Goal: Task Accomplishment & Management: Manage account settings

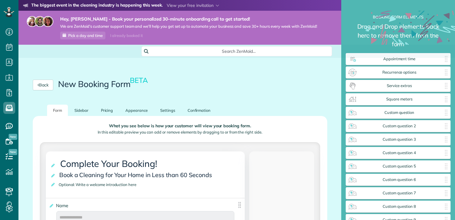
scroll to position [3, 0]
click at [306, 122] on div "What you see below is how your customer will view your booking form. In this ed…" at bounding box center [180, 130] width 280 height 24
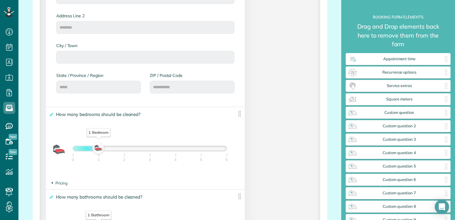
scroll to position [334, 0]
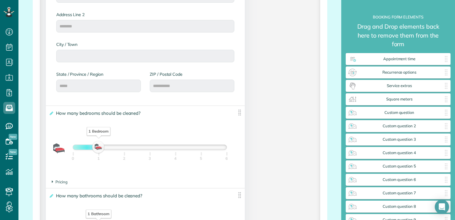
click at [239, 39] on div "**********" at bounding box center [145, 37] width 199 height 136
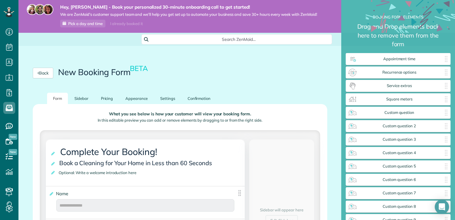
scroll to position [0, 0]
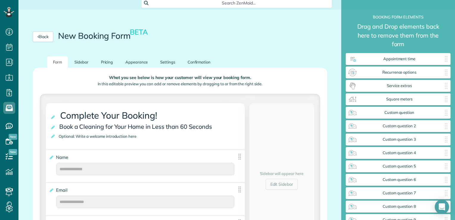
scroll to position [60, 0]
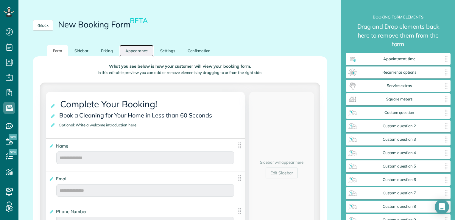
click at [138, 52] on link "Appearance" at bounding box center [136, 51] width 34 height 12
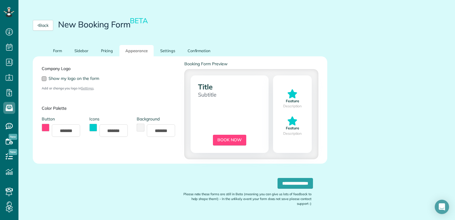
click at [43, 77] on div at bounding box center [44, 78] width 5 height 5
click at [44, 126] on button "toggle color picker dialog" at bounding box center [46, 128] width 8 height 8
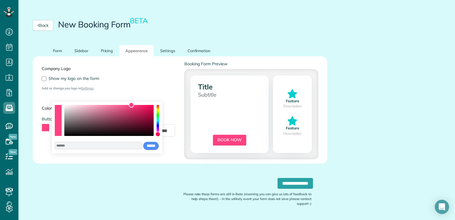
click at [157, 123] on div "color picker dialog" at bounding box center [158, 120] width 2 height 31
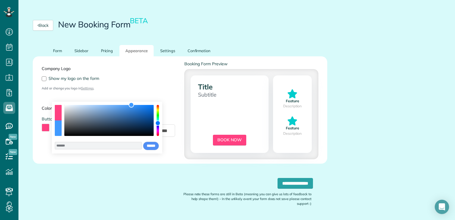
click at [93, 109] on div "color picker dialog" at bounding box center [108, 120] width 89 height 31
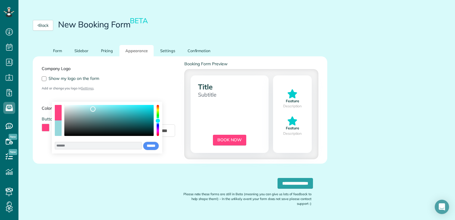
click at [158, 121] on div "color picker dialog" at bounding box center [157, 120] width 5 height 5
click at [136, 109] on div "color picker dialog" at bounding box center [108, 120] width 89 height 31
click at [44, 127] on button "toggle color picker dialog" at bounding box center [46, 128] width 8 height 8
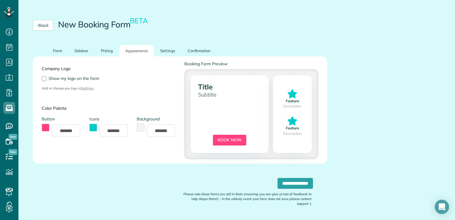
click at [44, 127] on button "toggle color picker dialog" at bounding box center [46, 128] width 8 height 8
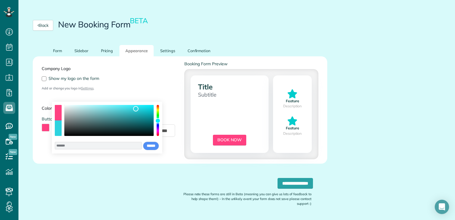
click at [158, 125] on div "color picker dialog" at bounding box center [158, 120] width 2 height 31
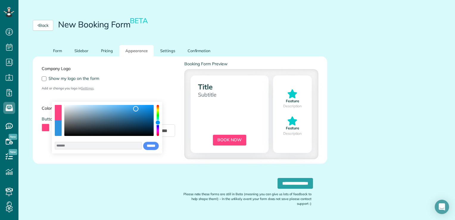
click at [158, 122] on div "color picker dialog" at bounding box center [157, 122] width 5 height 5
click at [130, 120] on div "color picker dialog" at bounding box center [108, 120] width 89 height 31
click at [60, 112] on button "use previous color" at bounding box center [58, 112] width 7 height 15
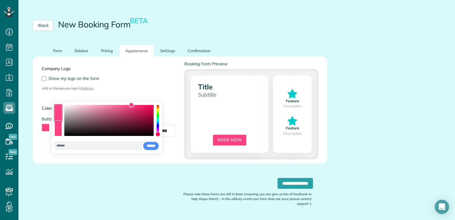
click at [57, 108] on button "use previous color" at bounding box center [58, 112] width 7 height 15
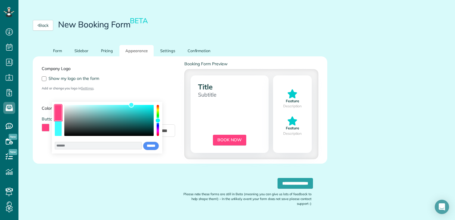
click at [158, 120] on div "color picker dialog" at bounding box center [158, 120] width 2 height 31
click at [137, 108] on div "color picker dialog" at bounding box center [108, 120] width 89 height 31
click at [149, 108] on div "color picker dialog" at bounding box center [108, 120] width 89 height 31
click at [149, 108] on div "color picker dialog" at bounding box center [148, 107] width 5 height 5
click at [43, 128] on button "toggle color picker dialog" at bounding box center [46, 128] width 8 height 8
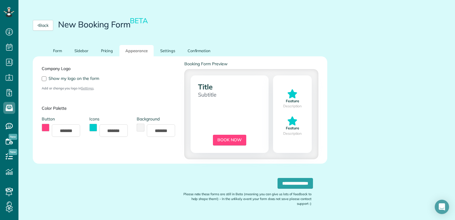
click at [43, 128] on button "toggle color picker dialog" at bounding box center [46, 128] width 8 height 8
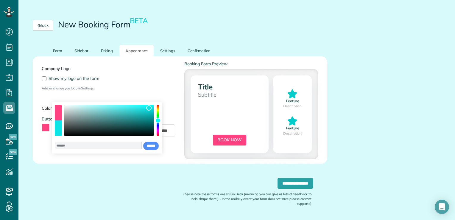
click at [57, 129] on div "color picker dialog" at bounding box center [58, 127] width 7 height 15
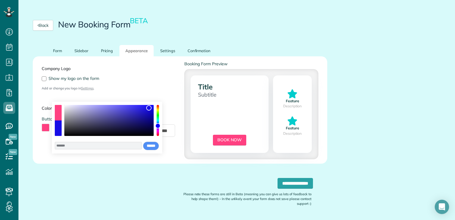
click at [158, 126] on div "color picker dialog" at bounding box center [158, 120] width 2 height 31
click at [59, 125] on div "color picker dialog" at bounding box center [58, 127] width 7 height 15
click at [55, 111] on button "use previous color" at bounding box center [58, 112] width 7 height 15
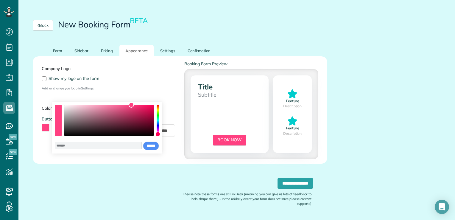
click at [159, 121] on div "******* **** **** **** **** **** ****** ****** *****" at bounding box center [107, 128] width 111 height 52
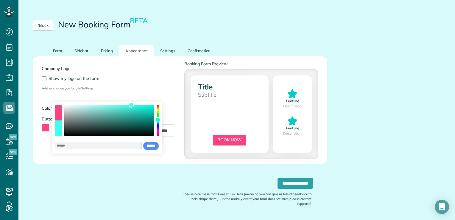
click at [158, 120] on div "color picker dialog" at bounding box center [158, 120] width 2 height 31
type input "*******"
click at [112, 108] on div "color picker dialog" at bounding box center [108, 120] width 89 height 31
click at [150, 147] on input "******" at bounding box center [151, 145] width 16 height 9
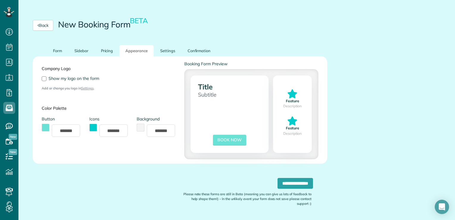
click at [93, 127] on button "toggle color picker dialog" at bounding box center [93, 128] width 8 height 8
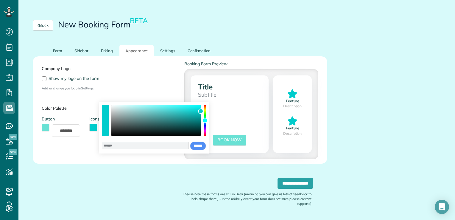
click at [177, 117] on div "color picker dialog" at bounding box center [155, 120] width 89 height 31
type input "*******"
click at [197, 121] on div "color picker dialog" at bounding box center [155, 120] width 89 height 31
click at [194, 145] on input "******" at bounding box center [198, 145] width 16 height 9
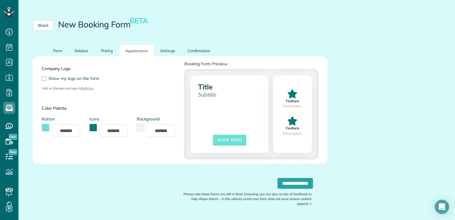
click at [195, 84] on div "Company Logo Show my logo on the form Add or change you logo in Settings . Colo…" at bounding box center [180, 110] width 286 height 98
click at [198, 81] on div "Company Logo Show my logo on the form Add or change you logo in Settings . Colo…" at bounding box center [180, 110] width 286 height 98
click at [199, 84] on div "Company Logo Show my logo on the form Add or change you logo in Settings . Colo…" at bounding box center [180, 110] width 286 height 98
click at [137, 128] on button "toggle color picker dialog" at bounding box center [141, 128] width 8 height 8
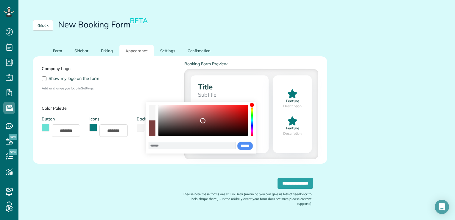
click at [203, 121] on div "color picker dialog" at bounding box center [202, 120] width 89 height 31
click at [234, 125] on div "color picker dialog" at bounding box center [202, 120] width 89 height 31
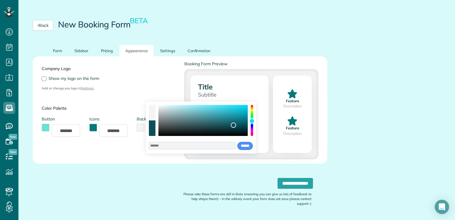
click at [252, 121] on div "color picker dialog" at bounding box center [252, 120] width 2 height 31
click at [178, 108] on div "color picker dialog" at bounding box center [202, 120] width 89 height 31
type input "*******"
click at [178, 108] on div "color picker dialog" at bounding box center [177, 107] width 5 height 5
click at [243, 151] on div "******* **** **** **** **** **** ****** ****** *****" at bounding box center [201, 128] width 111 height 52
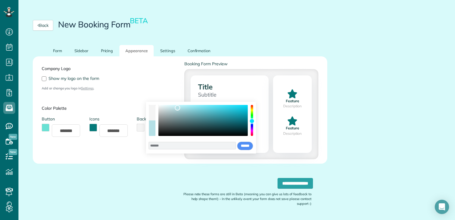
click at [243, 151] on div "******* **** **** **** **** **** ****** ****** *****" at bounding box center [201, 128] width 111 height 52
click at [243, 147] on input "******" at bounding box center [245, 145] width 16 height 9
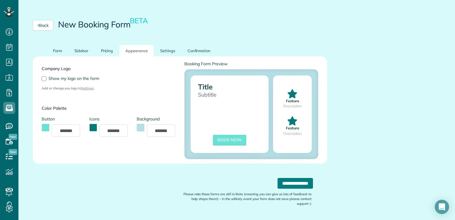
click at [278, 182] on input "**********" at bounding box center [295, 183] width 35 height 11
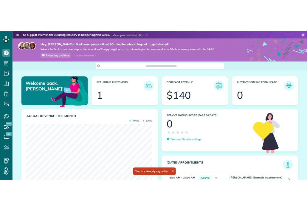
scroll to position [83, 188]
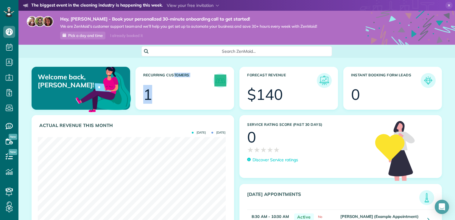
drag, startPoint x: 173, startPoint y: 66, endPoint x: 177, endPoint y: 95, distance: 28.9
click at [177, 95] on article "Recurring Customers 1" at bounding box center [185, 88] width 99 height 43
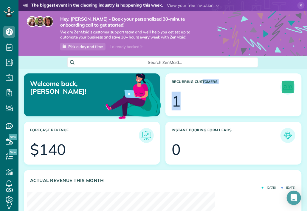
scroll to position [118, 267]
click at [94, 45] on span "Pick a day and time" at bounding box center [85, 46] width 35 height 5
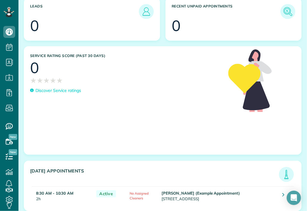
scroll to position [331, 0]
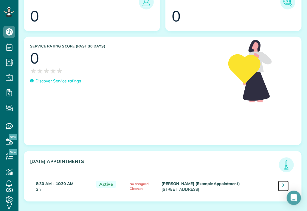
click at [279, 183] on link at bounding box center [283, 186] width 11 height 11
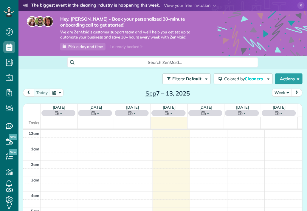
scroll to position [108, 0]
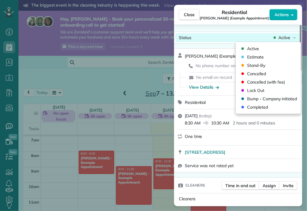
click at [293, 38] on icon at bounding box center [295, 38] width 4 height 6
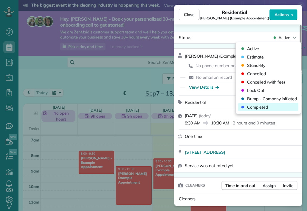
click at [260, 105] on span "Completed" at bounding box center [257, 107] width 21 height 6
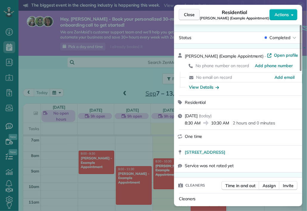
click at [189, 16] on span "Close" at bounding box center [189, 15] width 11 height 6
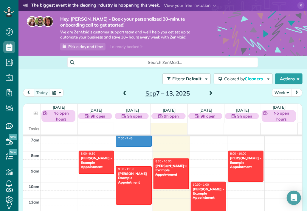
click at [106, 147] on div "12am 1am 2am 3am 4am 5am 6am 7am 8am 9am 10am 11am 12pm 1pm 2pm 3pm 4pm 5pm 6pm…" at bounding box center [162, 213] width 279 height 371
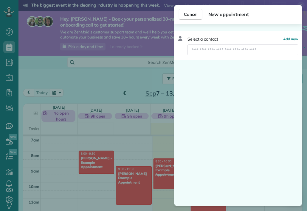
click at [84, 130] on div "Cancel New appointment Select a contact Add new" at bounding box center [153, 105] width 307 height 211
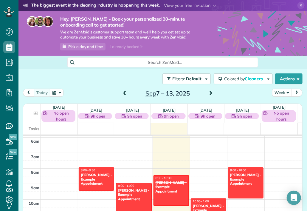
scroll to position [121, 0]
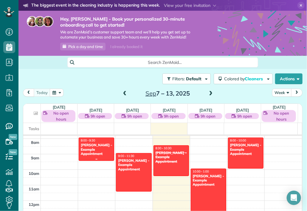
click at [109, 149] on div "Debbie Sardone - Example Appointment" at bounding box center [96, 149] width 32 height 13
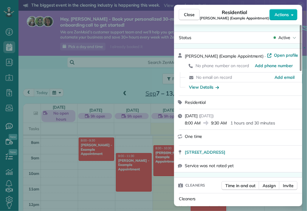
click at [231, 85] on div "View Details" at bounding box center [241, 87] width 110 height 6
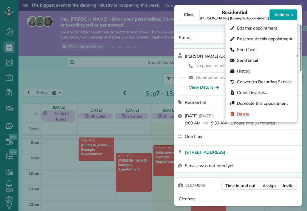
click at [293, 15] on icon "button" at bounding box center [292, 14] width 2 height 1
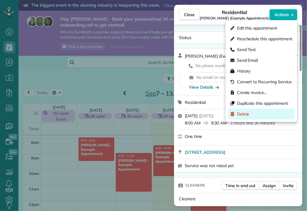
click at [243, 116] on span "Delete" at bounding box center [243, 114] width 13 height 6
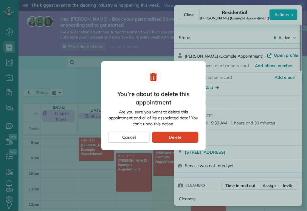
click at [178, 136] on span "Delete" at bounding box center [175, 137] width 13 height 6
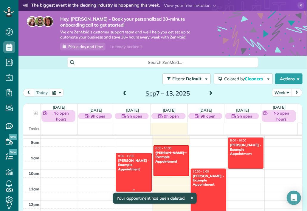
click at [135, 161] on div "Carolyn Arellano - Example Appointment" at bounding box center [134, 164] width 32 height 13
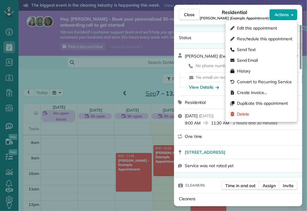
click at [292, 13] on icon "button" at bounding box center [292, 15] width 2 height 4
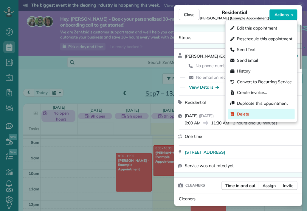
click at [243, 113] on span "Delete" at bounding box center [243, 114] width 13 height 6
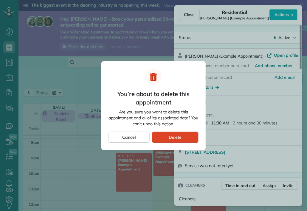
click at [185, 140] on div "Delete" at bounding box center [175, 136] width 46 height 11
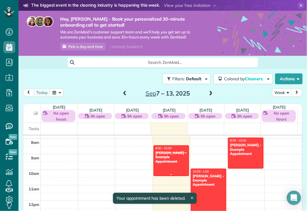
click at [167, 162] on div "Sharon Tinberg - Example Appointment" at bounding box center [171, 156] width 32 height 13
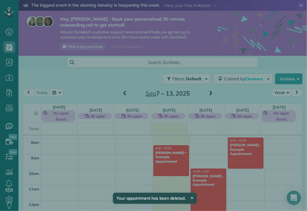
click at [167, 162] on div "Close Residential Sharon Tinberg (Example Appointment) Actions Status Completed…" at bounding box center [153, 105] width 307 height 211
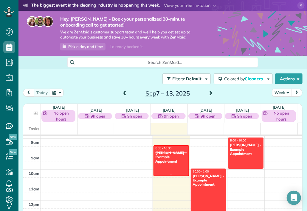
drag, startPoint x: 167, startPoint y: 162, endPoint x: 167, endPoint y: 168, distance: 6.6
click at [167, 168] on div at bounding box center [171, 160] width 35 height 30
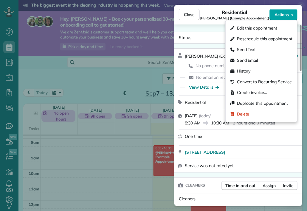
click at [291, 14] on icon "button" at bounding box center [292, 15] width 2 height 4
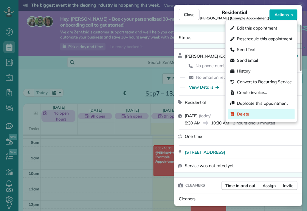
click at [244, 114] on span "Delete" at bounding box center [243, 114] width 13 height 6
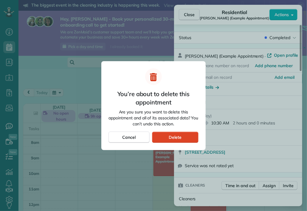
click at [189, 137] on div "Delete" at bounding box center [175, 136] width 46 height 11
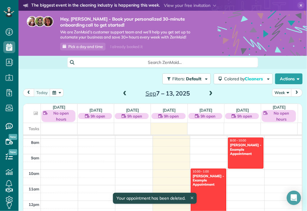
click at [199, 200] on div at bounding box center [208, 192] width 35 height 46
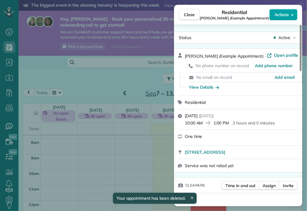
click at [291, 18] on button "Actions" at bounding box center [283, 14] width 28 height 11
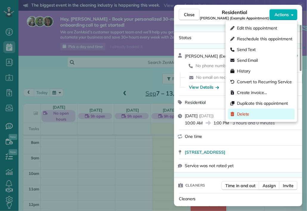
click at [246, 115] on span "Delete" at bounding box center [243, 114] width 13 height 6
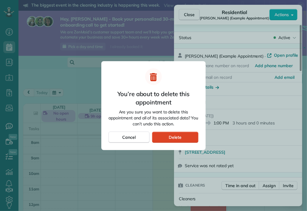
click at [186, 137] on div "Delete" at bounding box center [175, 136] width 46 height 11
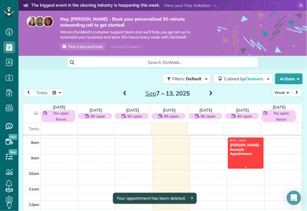
click at [238, 156] on div at bounding box center [245, 153] width 35 height 30
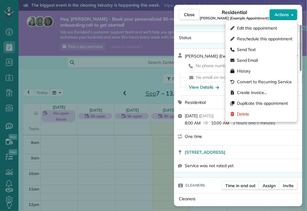
click at [290, 11] on button "Actions" at bounding box center [283, 14] width 28 height 11
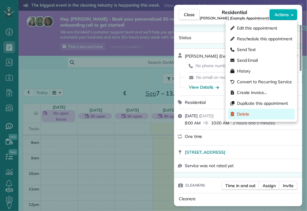
click at [246, 110] on div "Delete" at bounding box center [261, 113] width 67 height 11
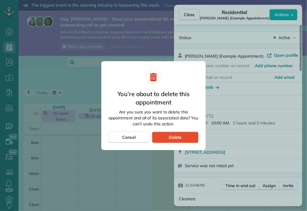
click at [247, 114] on div at bounding box center [153, 105] width 307 height 211
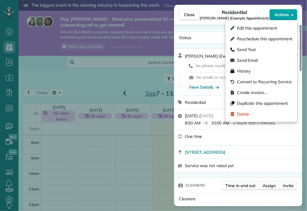
click at [291, 16] on icon "button" at bounding box center [292, 15] width 2 height 4
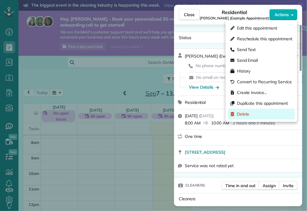
click at [248, 115] on span "Delete" at bounding box center [243, 114] width 13 height 6
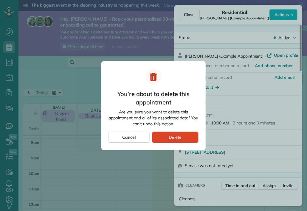
click at [188, 136] on div "Delete" at bounding box center [175, 136] width 46 height 11
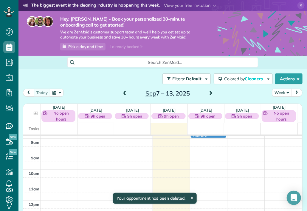
click at [188, 136] on div "12am 1am 2am 3am 4am 5am 6am 7am 8am 9am 10am 11am 12pm 1pm 2pm 3pm 4pm 5pm 6pm…" at bounding box center [162, 200] width 279 height 371
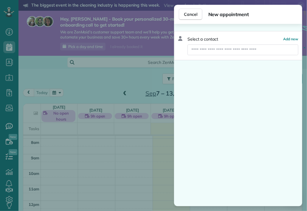
click at [196, 4] on div "Cancel New appointment Select a contact Add new" at bounding box center [153, 105] width 307 height 211
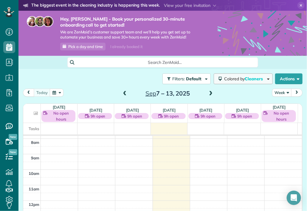
click at [260, 83] on button "Colored by Cleaners" at bounding box center [243, 78] width 59 height 11
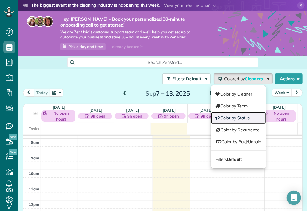
click at [245, 112] on link "Color by Status" at bounding box center [238, 118] width 55 height 12
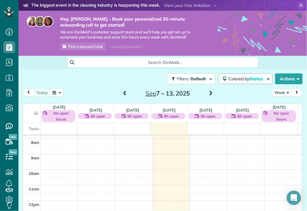
click at [264, 79] on button "Colored by Status" at bounding box center [245, 78] width 55 height 11
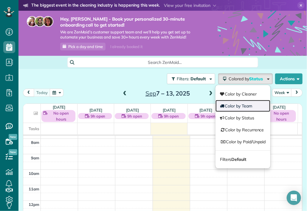
click at [239, 107] on link "Color by Team" at bounding box center [242, 106] width 55 height 12
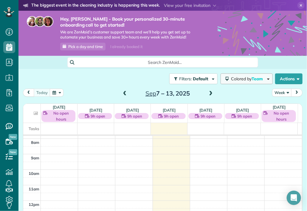
click at [265, 79] on span "button" at bounding box center [267, 78] width 4 height 4
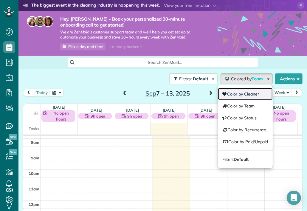
click at [240, 94] on link "Color by Cleaner" at bounding box center [245, 94] width 55 height 12
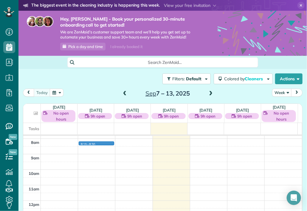
click at [105, 141] on div "12am 1am 2am 3am 4am 5am 6am 7am 8am 9am 10am 11am 12pm 1pm 2pm 3pm 4pm 5pm 6pm…" at bounding box center [162, 200] width 279 height 371
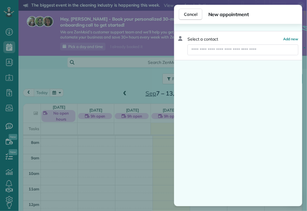
click at [105, 141] on div "Cancel New appointment Select a contact Add new" at bounding box center [153, 105] width 307 height 211
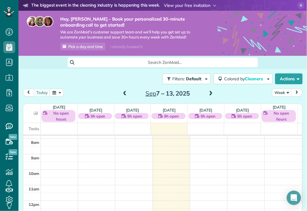
click at [188, 6] on span at bounding box center [190, 5] width 52 height 5
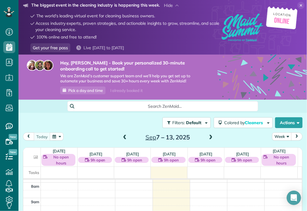
drag, startPoint x: 188, startPoint y: 6, endPoint x: 184, endPoint y: 16, distance: 11.3
click at [184, 16] on div "YOU'RE INVITED The biggest event in the cleaning industry is happening this wee…" at bounding box center [122, 27] width 198 height 50
click at [55, 47] on link "Get your free pass" at bounding box center [50, 47] width 40 height 9
click at [276, 20] on div at bounding box center [281, 22] width 32 height 32
click at [238, 29] on use at bounding box center [242, 27] width 41 height 28
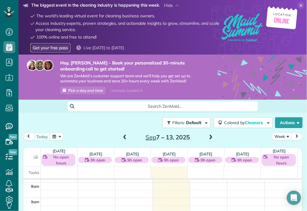
click at [50, 49] on link "Get your free pass" at bounding box center [50, 47] width 40 height 9
